Goal: Task Accomplishment & Management: Use online tool/utility

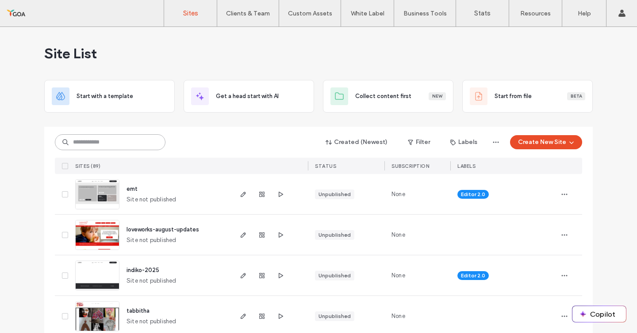
click at [104, 144] on input at bounding box center [110, 142] width 111 height 16
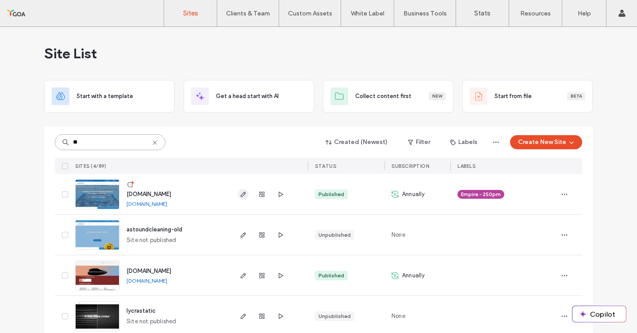
type input "**"
click at [238, 199] on span "button" at bounding box center [243, 194] width 11 height 11
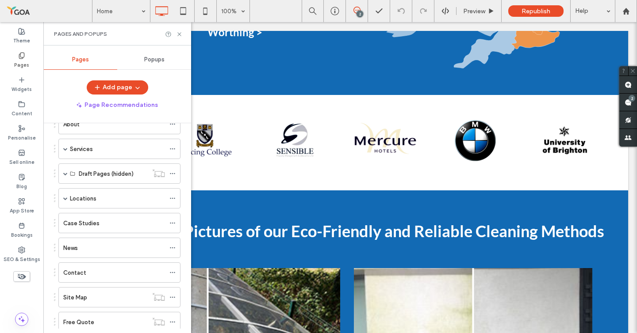
scroll to position [48, 0]
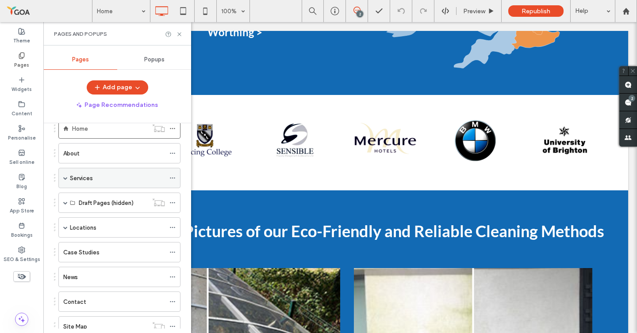
click at [73, 177] on label "Services" at bounding box center [81, 178] width 23 height 15
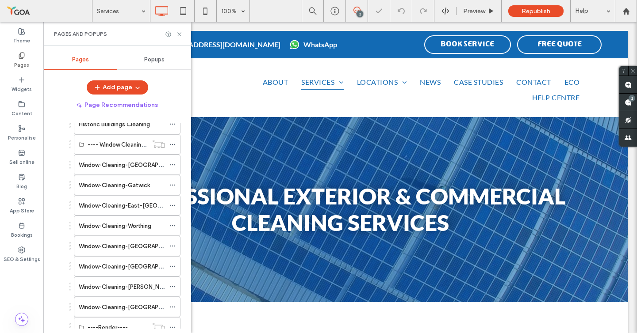
scroll to position [241, 0]
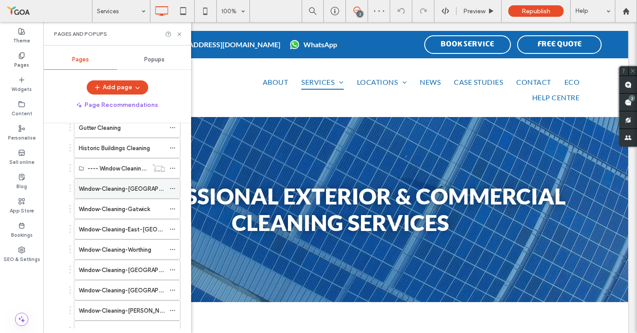
click at [104, 193] on label "Window-Cleaning-Brighton" at bounding box center [133, 188] width 108 height 15
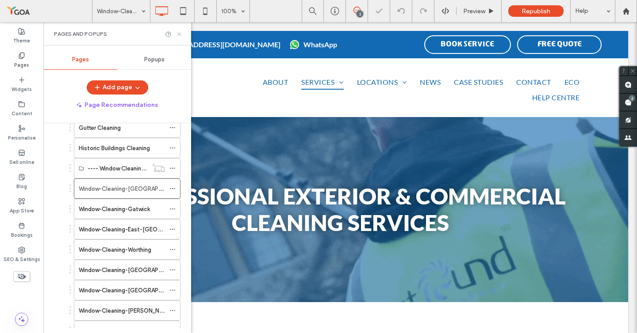
click at [179, 33] on use at bounding box center [179, 34] width 4 height 4
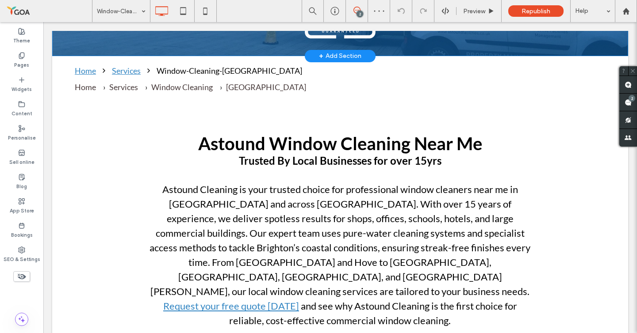
scroll to position [171, 0]
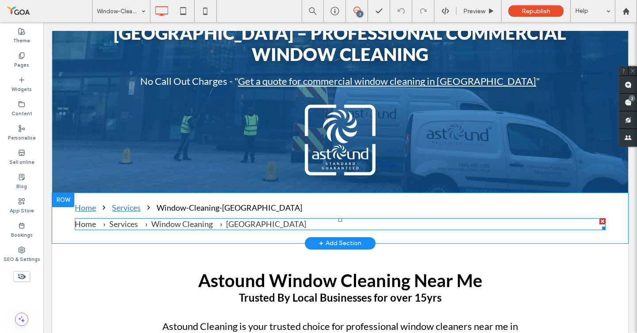
click at [188, 218] on span at bounding box center [340, 224] width 531 height 12
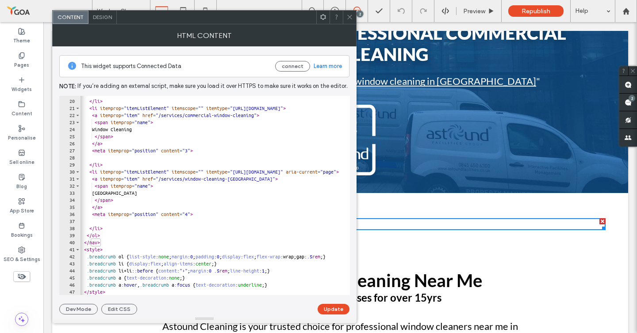
scroll to position [133, 0]
click at [193, 275] on div "</ li > < li itemprop = "itemListElement" itemscope = "" itemtype = "https://sc…" at bounding box center [250, 197] width 341 height 214
type textarea "**********"
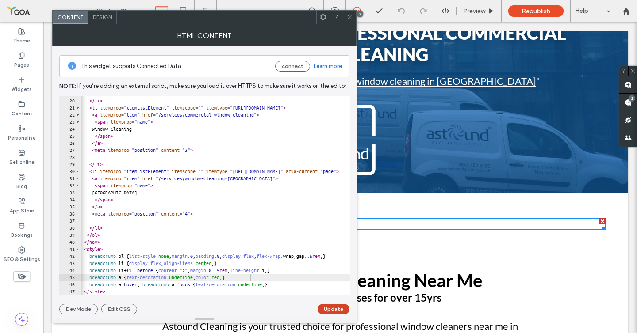
click at [325, 306] on button "Update" at bounding box center [333, 309] width 32 height 11
click at [349, 16] on icon at bounding box center [349, 17] width 7 height 7
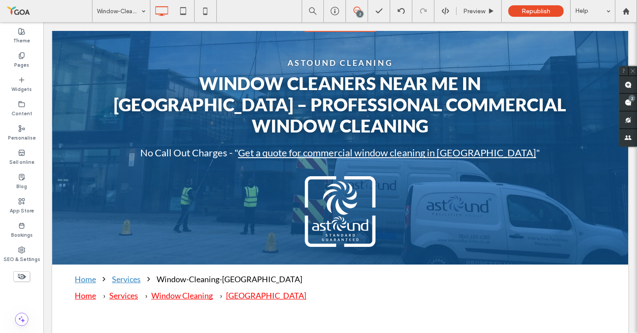
scroll to position [275, 0]
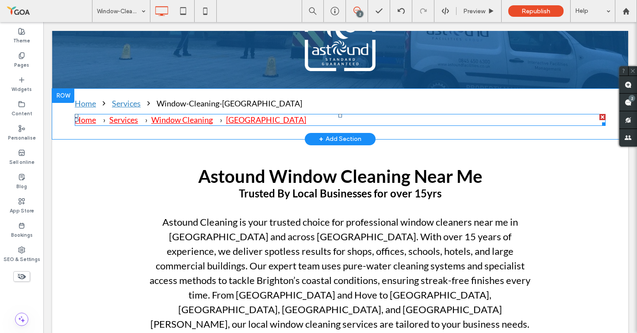
click at [114, 114] on span at bounding box center [340, 120] width 531 height 12
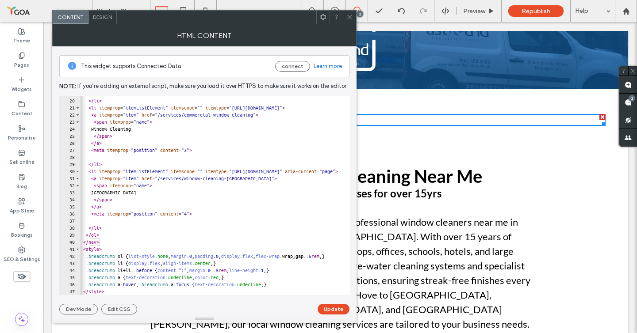
scroll to position [0, 1]
click at [242, 278] on div "</ li > < li itemprop = "itemListElement" itemscope = "" itemtype = "https://sc…" at bounding box center [249, 197] width 341 height 214
paste textarea "****"
type textarea "**********"
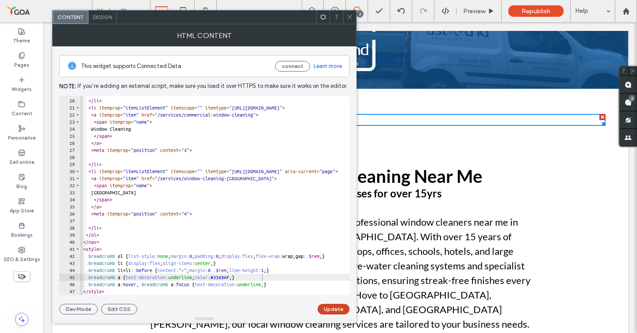
click at [323, 309] on button "Update" at bounding box center [333, 309] width 32 height 11
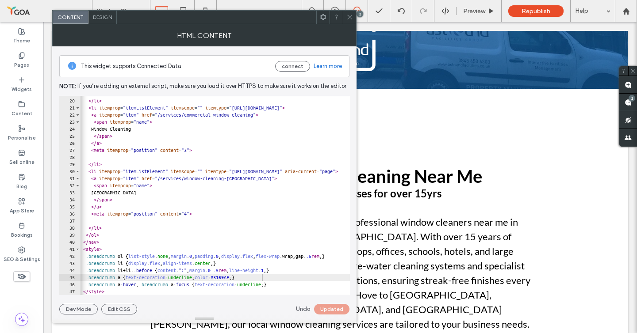
click at [350, 15] on icon at bounding box center [349, 17] width 7 height 7
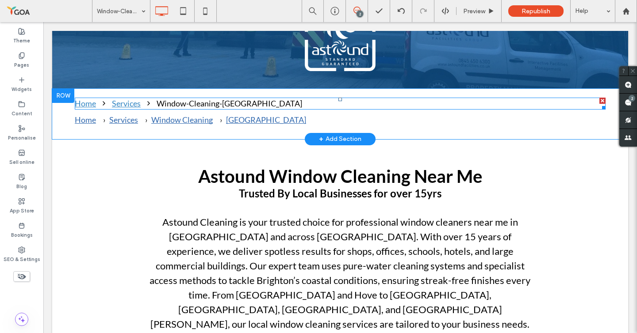
click at [602, 98] on div at bounding box center [602, 101] width 6 height 6
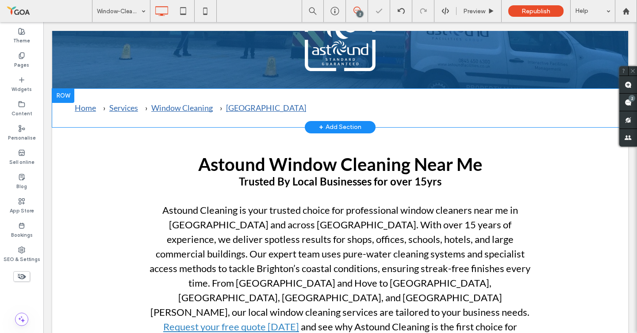
click at [259, 102] on ol "Home Services Window Cleaning Brighton" at bounding box center [340, 108] width 531 height 12
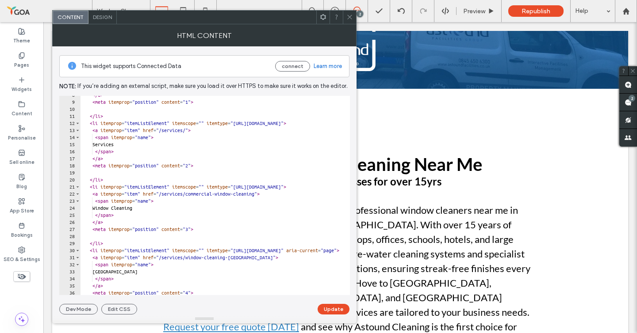
scroll to position [0, 0]
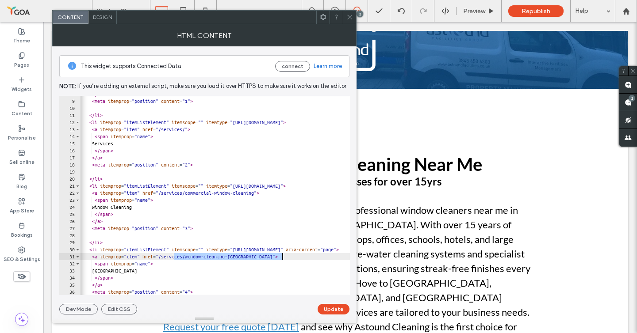
drag, startPoint x: 174, startPoint y: 257, endPoint x: 283, endPoint y: 258, distance: 109.2
click at [283, 258] on div "</ a > < meta itemprop = "position" content = "1" > </ li > < li itemprop = "it…" at bounding box center [250, 198] width 341 height 214
type textarea "**********"
click at [329, 304] on button "Update" at bounding box center [333, 309] width 32 height 11
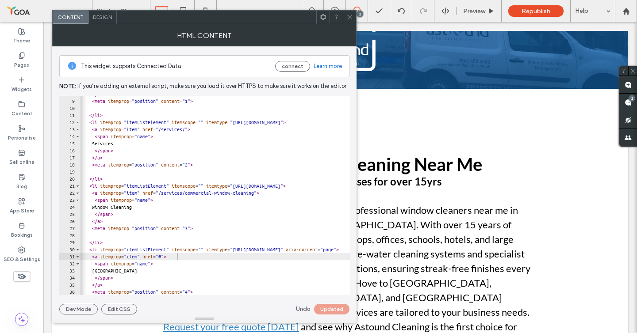
click at [326, 316] on div at bounding box center [204, 319] width 304 height 9
click at [350, 14] on icon at bounding box center [349, 17] width 7 height 7
